Goal: Entertainment & Leisure: Consume media (video, audio)

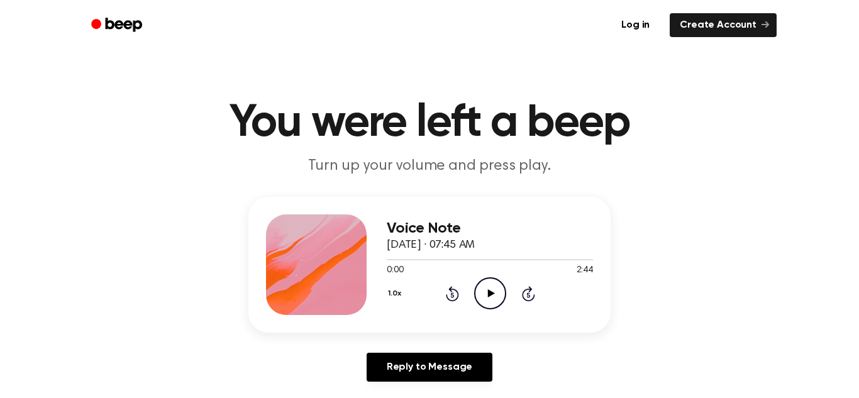
click at [498, 289] on icon "Play Audio" at bounding box center [490, 293] width 32 height 32
click at [490, 295] on icon "Pause Audio" at bounding box center [490, 293] width 32 height 32
click at [482, 285] on icon "Play Audio" at bounding box center [490, 293] width 32 height 32
click at [494, 304] on icon "Pause Audio" at bounding box center [490, 293] width 32 height 32
click at [444, 300] on div "1.0x Rewind 5 seconds Play Audio Skip 5 seconds" at bounding box center [490, 293] width 206 height 32
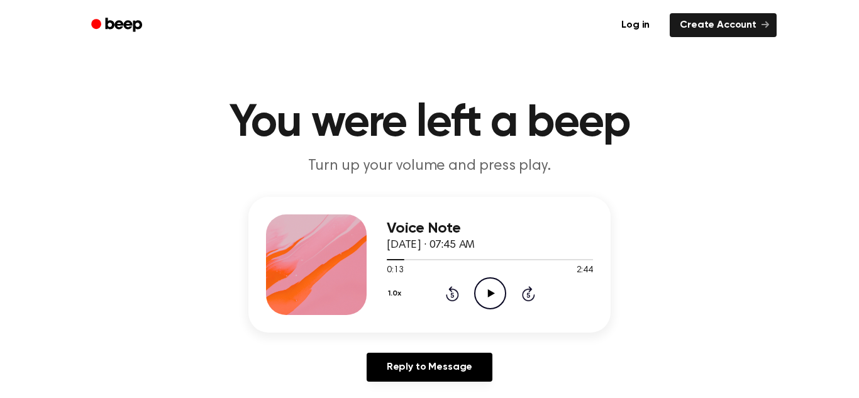
click at [458, 297] on icon at bounding box center [452, 293] width 13 height 15
click at [458, 295] on icon at bounding box center [452, 293] width 13 height 15
click at [489, 288] on icon "Play Audio" at bounding box center [490, 293] width 32 height 32
click at [459, 292] on div "1.0x Rewind 5 seconds Pause Audio Skip 5 seconds" at bounding box center [490, 293] width 206 height 32
click at [448, 302] on div "1.0x Rewind 5 seconds Pause Audio Skip 5 seconds" at bounding box center [490, 293] width 206 height 32
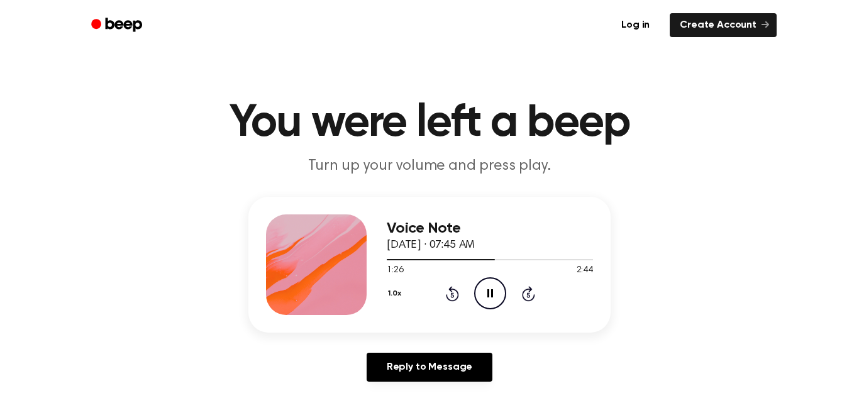
click at [446, 300] on icon "Rewind 5 seconds" at bounding box center [452, 293] width 14 height 16
click at [446, 299] on icon "Rewind 5 seconds" at bounding box center [452, 293] width 14 height 16
click at [445, 300] on icon "Rewind 5 seconds" at bounding box center [452, 293] width 14 height 16
click at [497, 302] on icon "Pause Audio" at bounding box center [490, 293] width 32 height 32
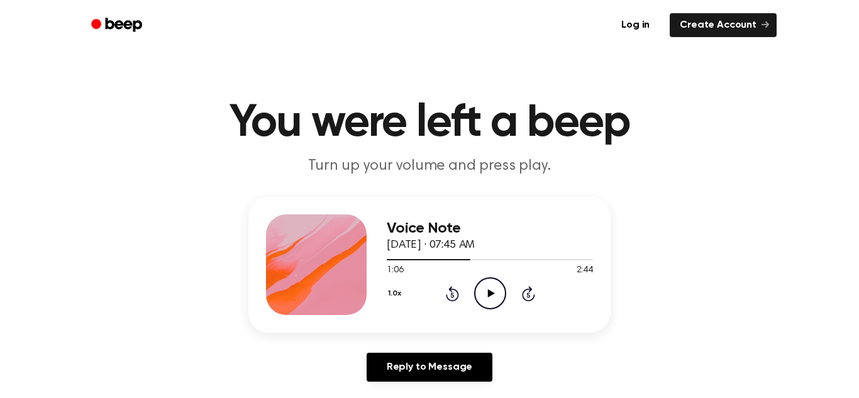
click at [492, 299] on icon "Play Audio" at bounding box center [490, 293] width 32 height 32
click at [493, 298] on icon "Pause Audio" at bounding box center [490, 293] width 32 height 32
click at [486, 289] on icon "Play Audio" at bounding box center [490, 293] width 32 height 32
click at [497, 294] on icon "Pause Audio" at bounding box center [490, 293] width 32 height 32
click at [497, 302] on icon "Play Audio" at bounding box center [490, 293] width 32 height 32
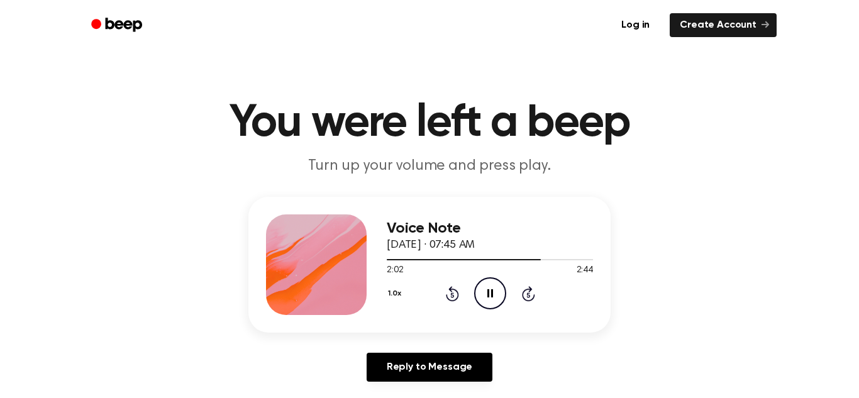
click at [486, 289] on icon "Pause Audio" at bounding box center [490, 293] width 32 height 32
click at [486, 291] on icon "Play Audio" at bounding box center [490, 293] width 32 height 32
click at [473, 317] on div "Voice Note [DATE] · 07:45 AM 2:44 2:44 Your browser does not support the [objec…" at bounding box center [429, 265] width 362 height 136
